Goal: Check status: Check status

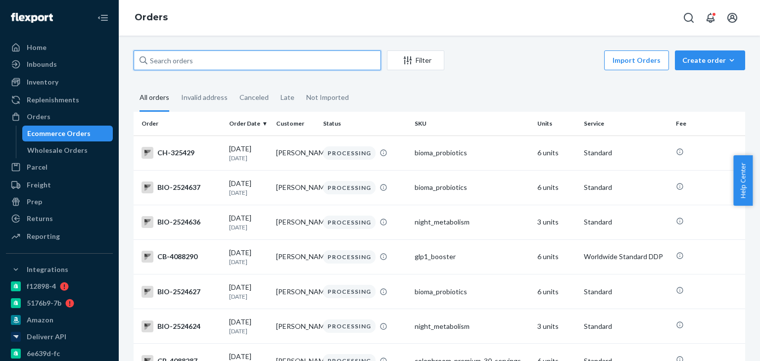
click at [162, 57] on input "text" at bounding box center [257, 60] width 247 height 20
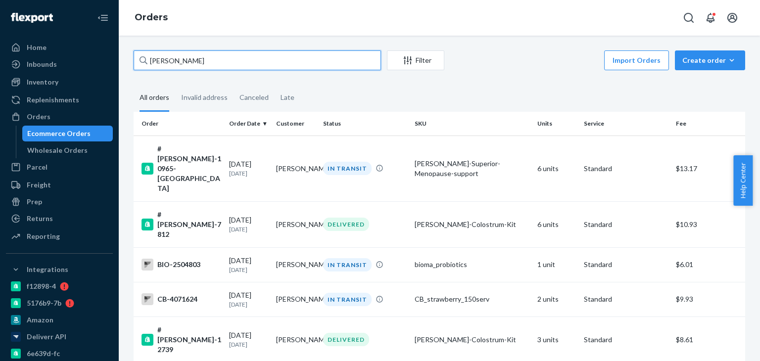
type input "[PERSON_NAME]"
click at [410, 63] on icon "Filter" at bounding box center [408, 60] width 8 height 8
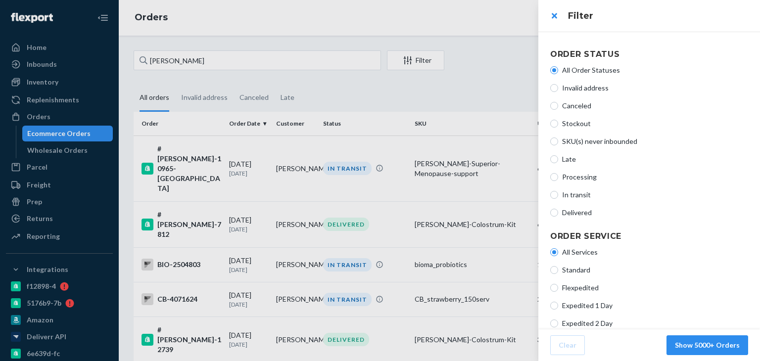
click at [444, 82] on div at bounding box center [380, 180] width 760 height 361
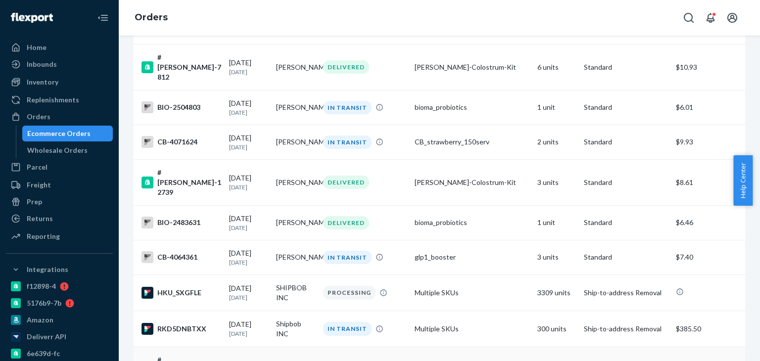
scroll to position [190, 0]
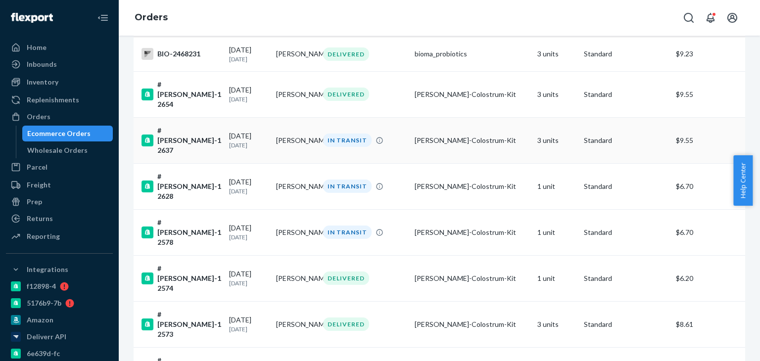
scroll to position [192, 0]
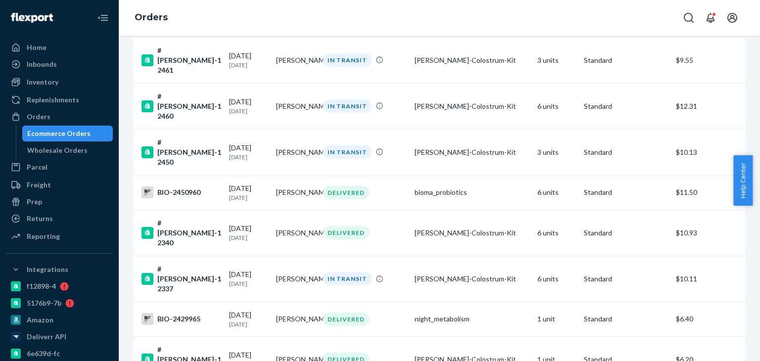
scroll to position [201, 0]
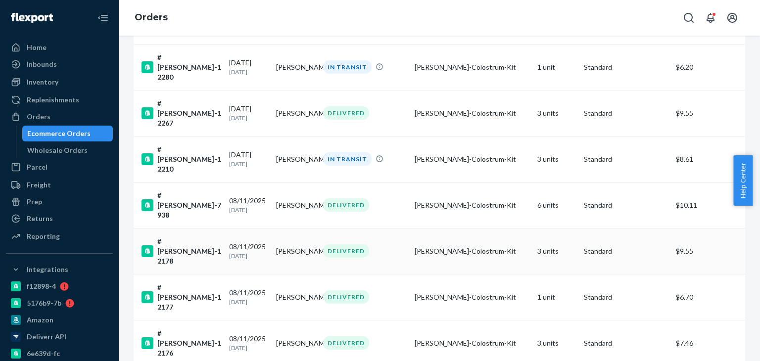
scroll to position [212, 0]
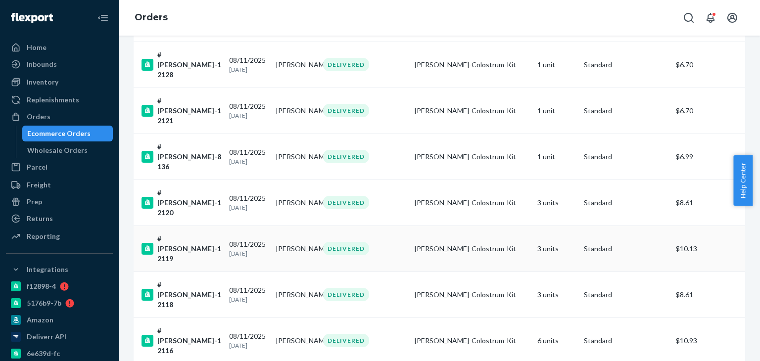
scroll to position [192, 0]
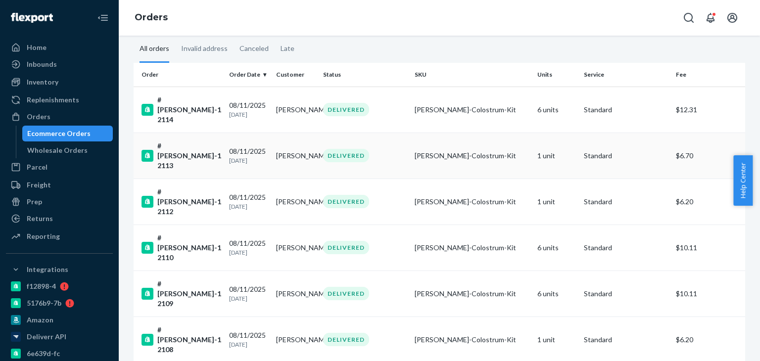
scroll to position [188, 0]
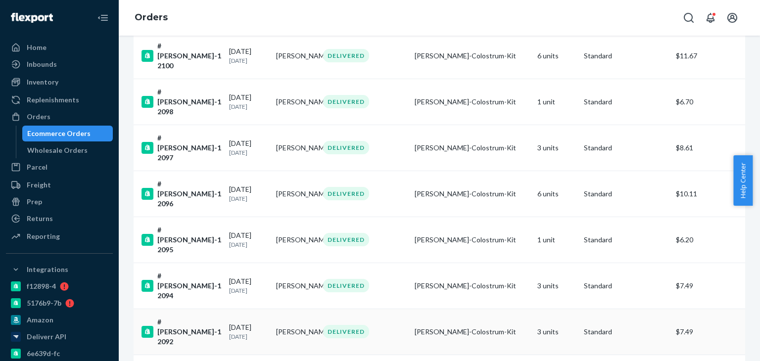
scroll to position [204, 0]
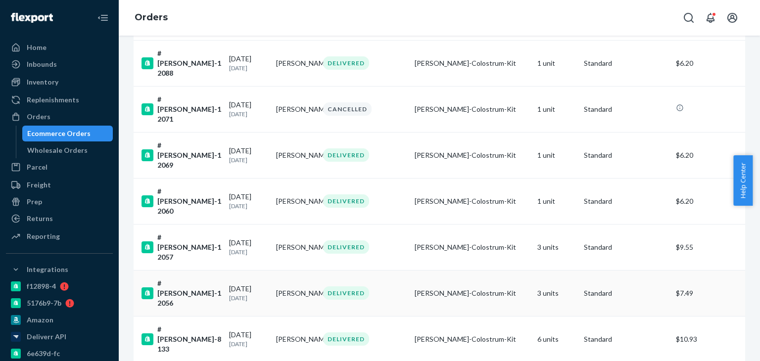
scroll to position [191, 0]
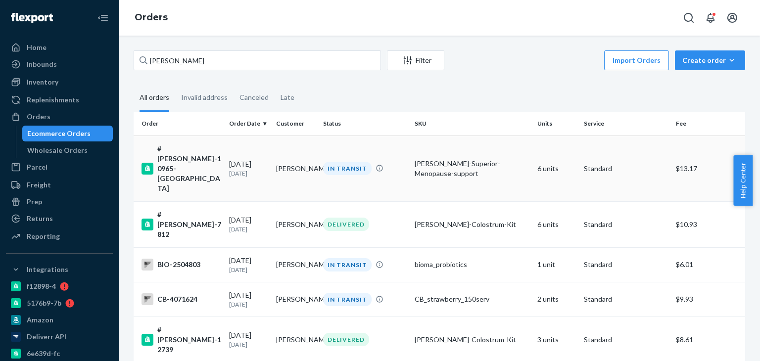
click at [183, 150] on div "#[PERSON_NAME]-10965-[GEOGRAPHIC_DATA]" at bounding box center [181, 168] width 80 height 49
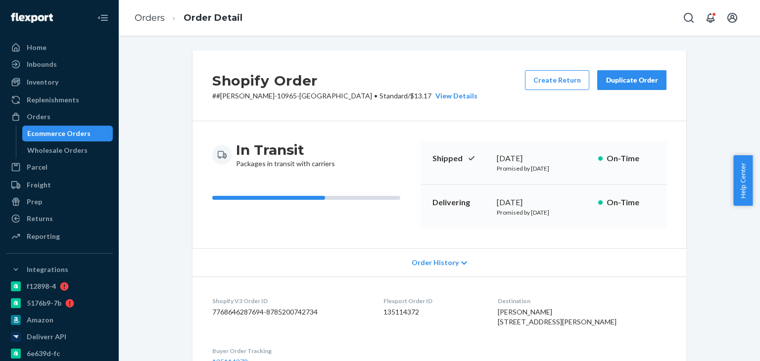
click at [608, 82] on div "Duplicate Order" at bounding box center [631, 80] width 52 height 10
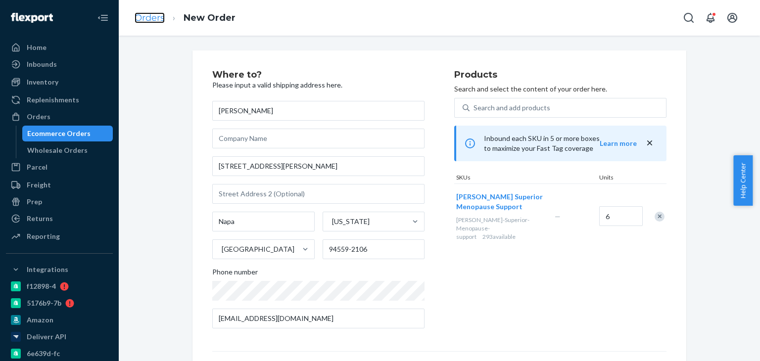
click at [152, 18] on link "Orders" at bounding box center [150, 17] width 30 height 11
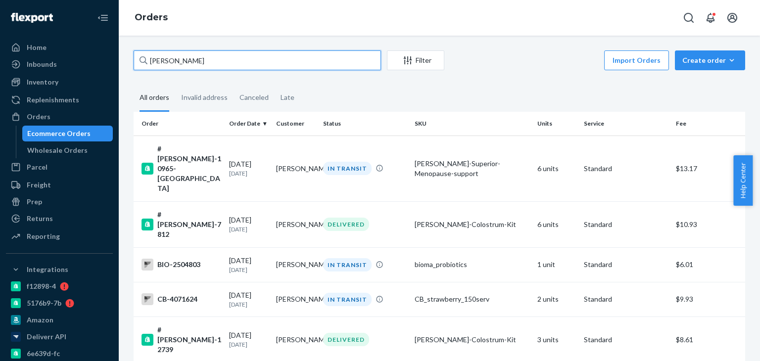
click at [162, 67] on input "[PERSON_NAME]" at bounding box center [257, 60] width 247 height 20
paste input "#[PERSON_NAME]-10500"
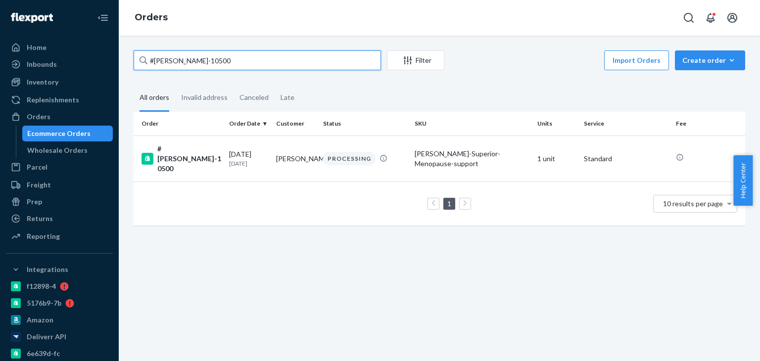
type input "#[PERSON_NAME]-10500"
